Goal: Check status: Check status

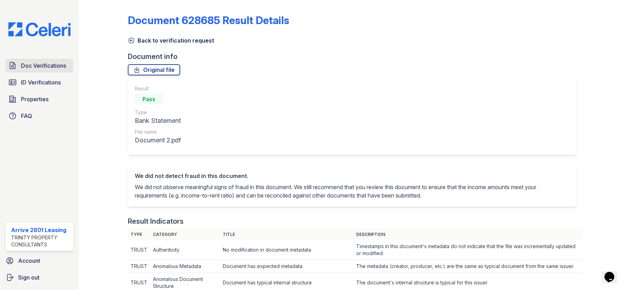
scroll to position [314, 0]
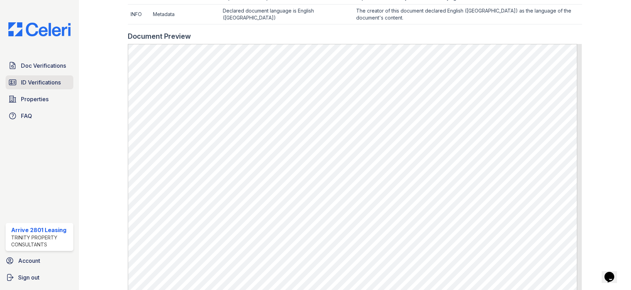
click at [46, 80] on span "ID Verifications" at bounding box center [41, 82] width 40 height 8
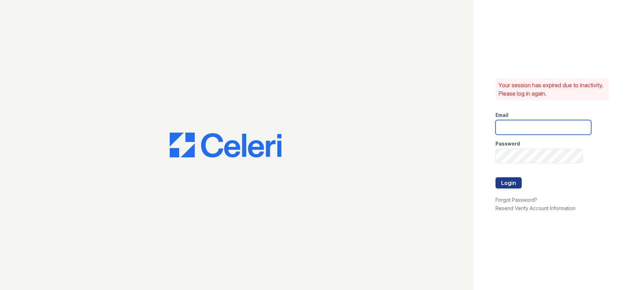
type input "arrive2801@trinity-pm.com"
click at [512, 183] on button "Login" at bounding box center [508, 182] width 26 height 11
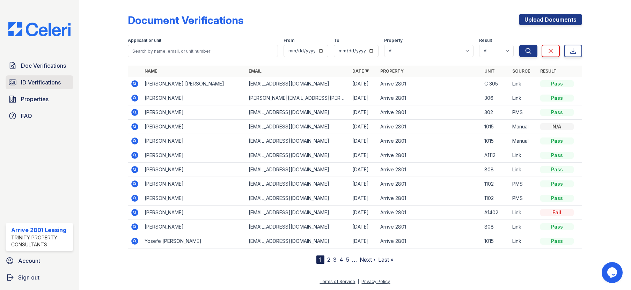
click at [54, 80] on span "ID Verifications" at bounding box center [41, 82] width 40 height 8
